Goal: Information Seeking & Learning: Learn about a topic

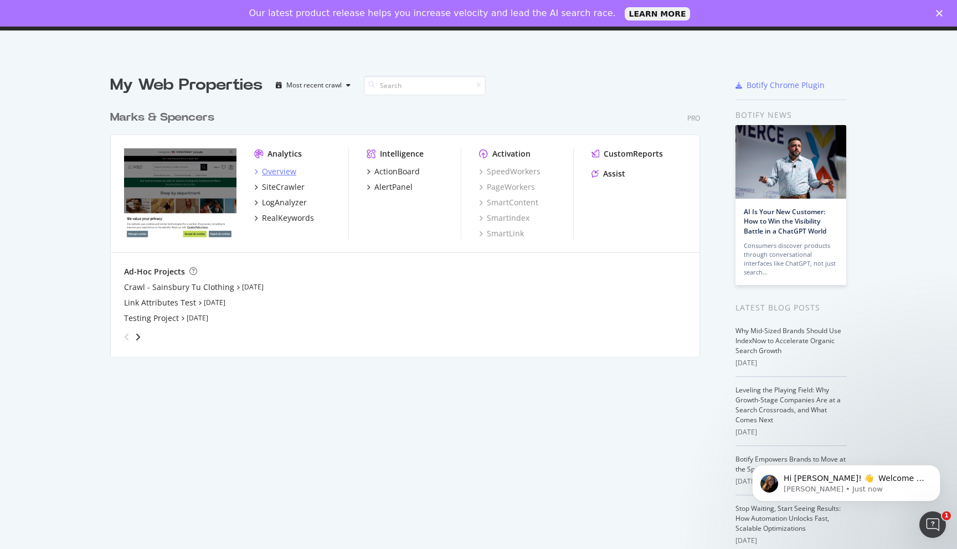
click at [282, 173] on div "Overview" at bounding box center [279, 171] width 34 height 11
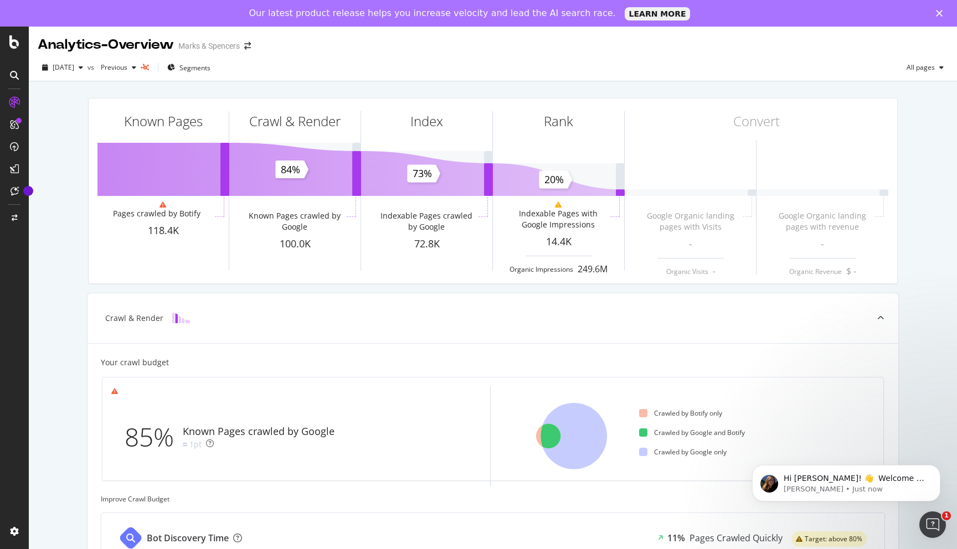
click at [938, 521] on icon "Open Intercom Messenger" at bounding box center [932, 525] width 18 height 18
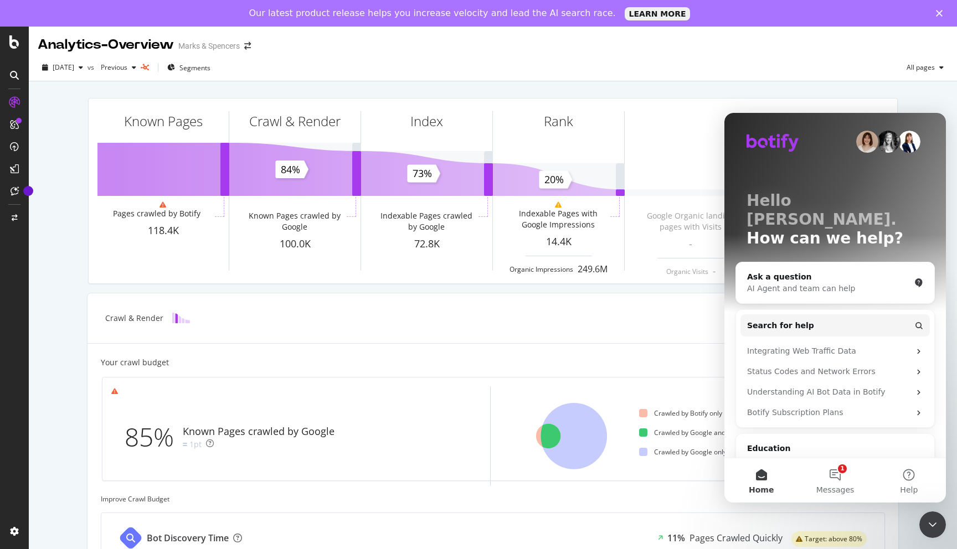
click at [934, 520] on icon "Close Intercom Messenger" at bounding box center [932, 524] width 13 height 13
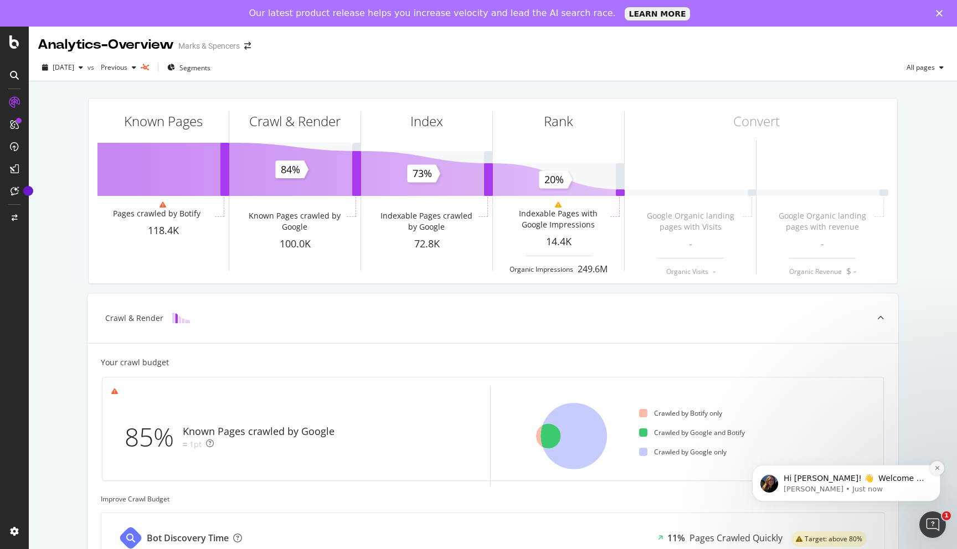
click at [936, 469] on icon "Dismiss notification" at bounding box center [937, 468] width 6 height 6
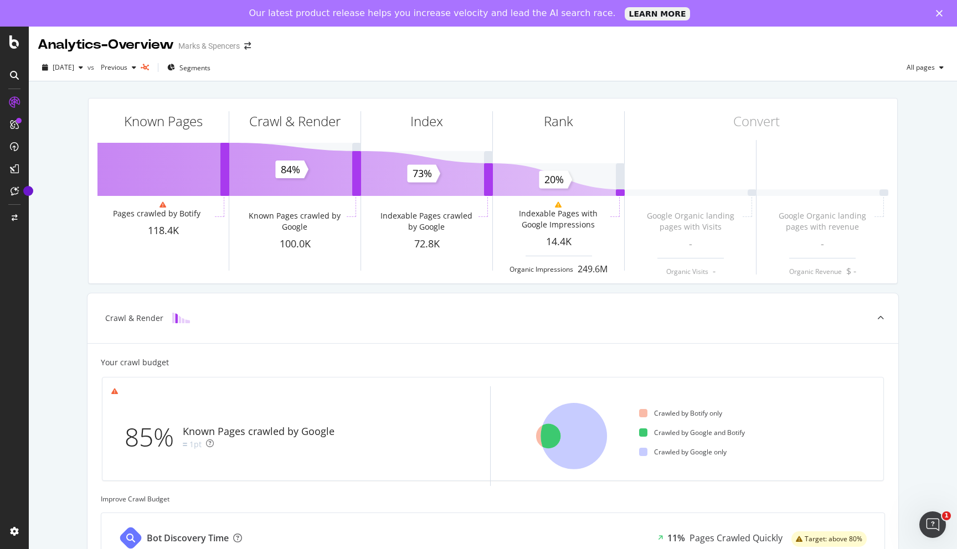
click at [921, 363] on div "Known Pages Pages crawled by Botify 118.4K Crawl & Render Known Pages crawled b…" at bounding box center [493, 453] width 928 height 745
